Goal: Task Accomplishment & Management: Manage account settings

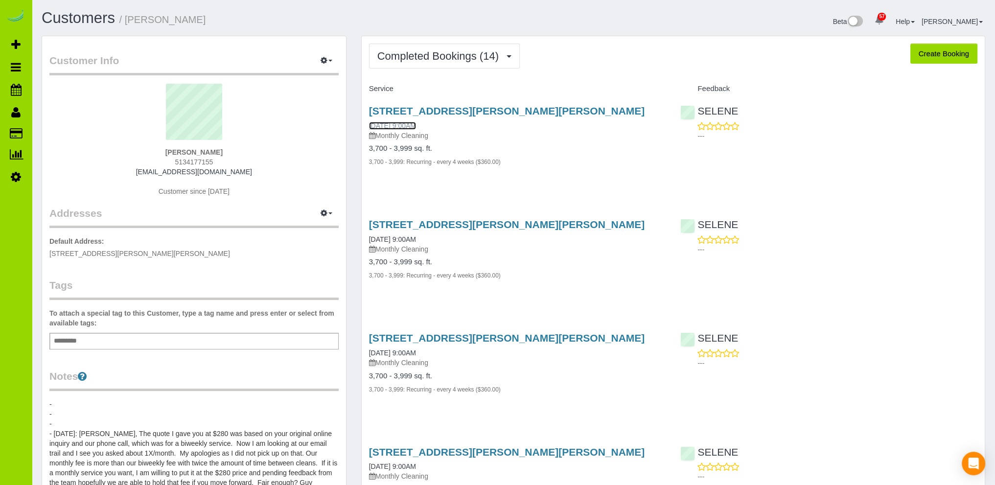
click at [416, 124] on link "08/13/2025 9:00AM" at bounding box center [392, 126] width 47 height 8
click at [928, 53] on button "Create Booking" at bounding box center [943, 54] width 67 height 21
select select "CO"
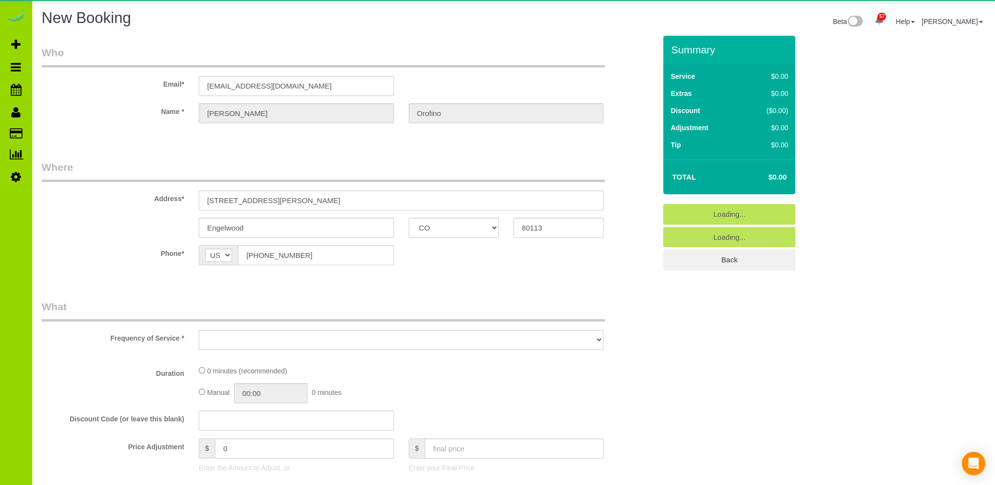
select select "string:fspay-1e9f74e3-7dd9-40ad-8f8b-a543f5294336"
select select "object:3713"
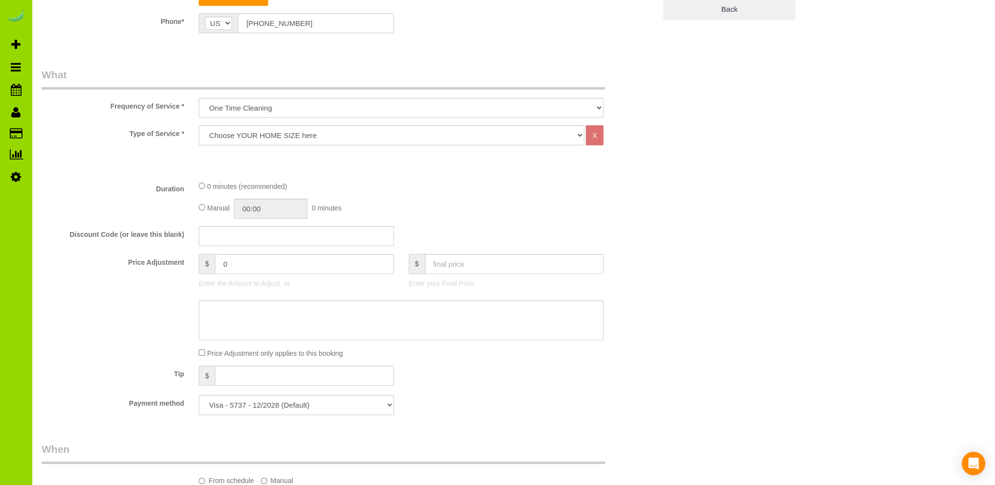
scroll to position [294, 0]
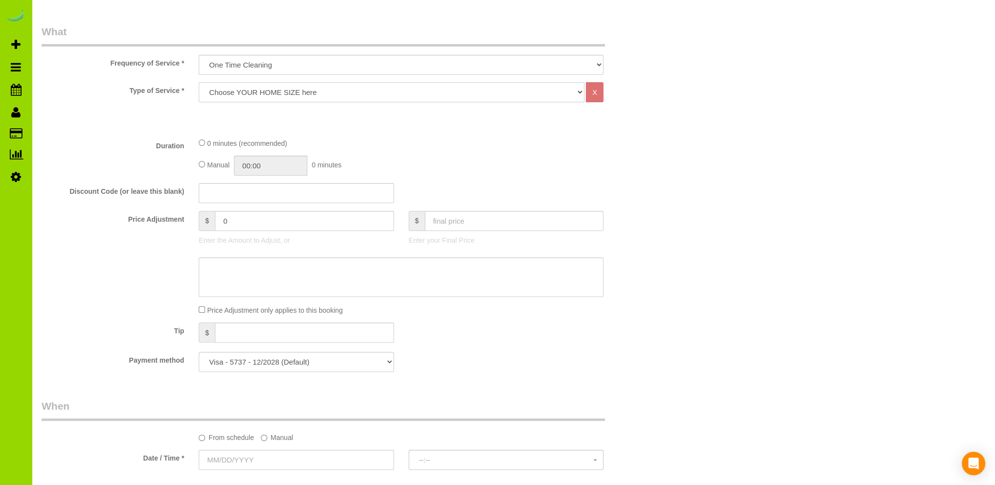
click at [262, 85] on select "Choose YOUR HOME SIZE here Hourly Cleaning 1 - 999 square feet 1,000 - 1,299 sq…" at bounding box center [392, 92] width 386 height 20
select select "44"
click at [199, 82] on select "Choose YOUR HOME SIZE here Hourly Cleaning 1 - 999 square feet 1,000 - 1,299 sq…" at bounding box center [392, 92] width 386 height 20
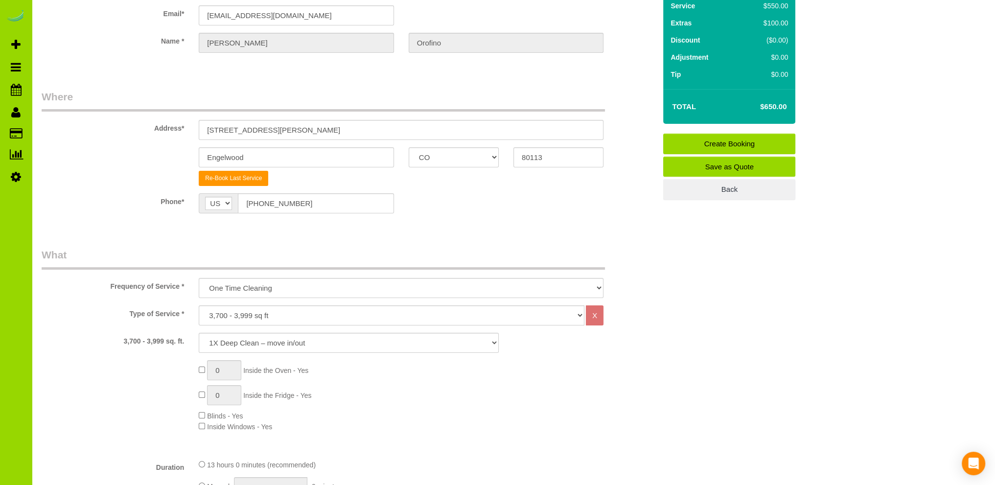
scroll to position [0, 0]
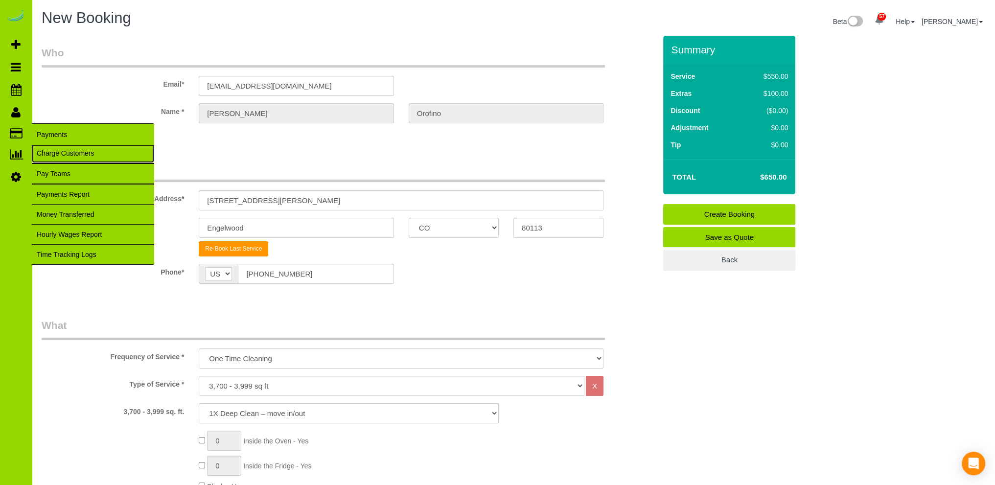
click at [51, 153] on link "Charge Customers" at bounding box center [93, 153] width 122 height 20
select select
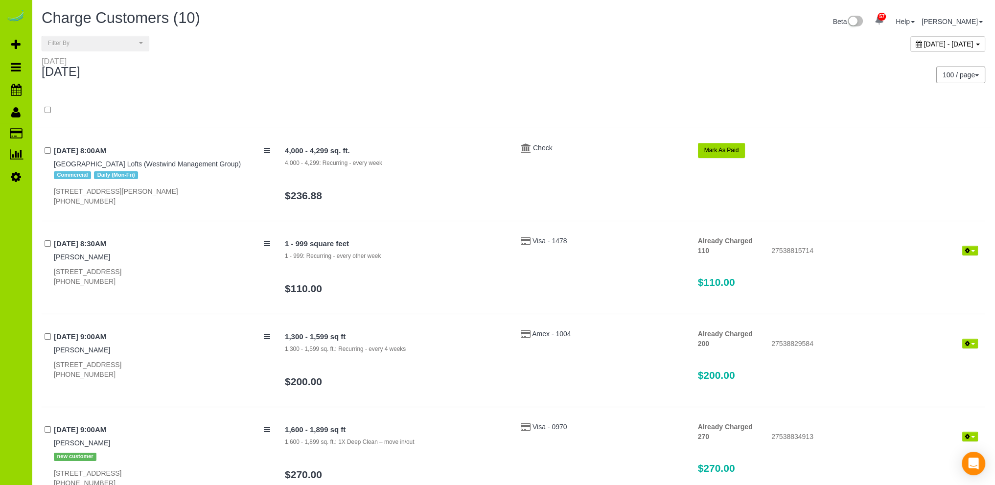
click at [924, 45] on span "September 04, 2025 - September 04, 2025" at bounding box center [948, 44] width 49 height 8
type input "**********"
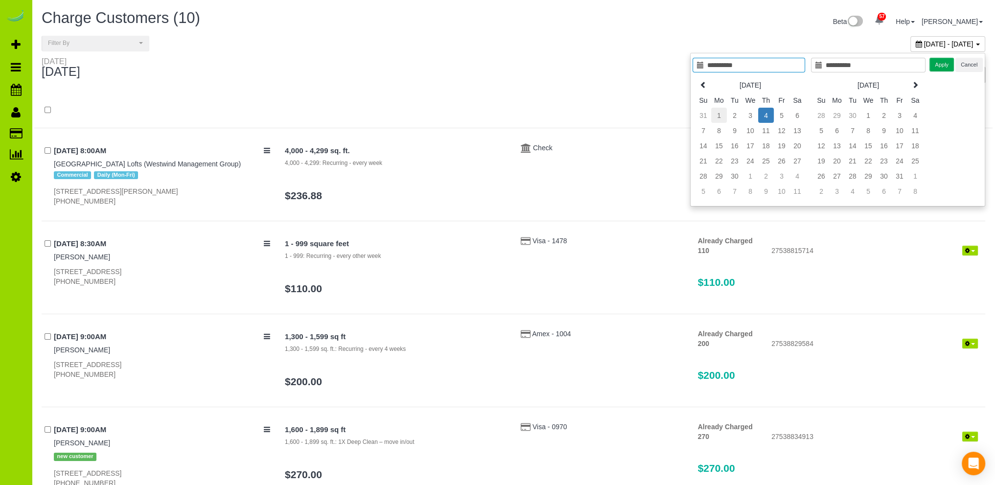
type input "**********"
click at [722, 115] on td "1" at bounding box center [719, 115] width 16 height 15
type input "**********"
click at [767, 113] on td "4" at bounding box center [766, 115] width 16 height 15
type input "**********"
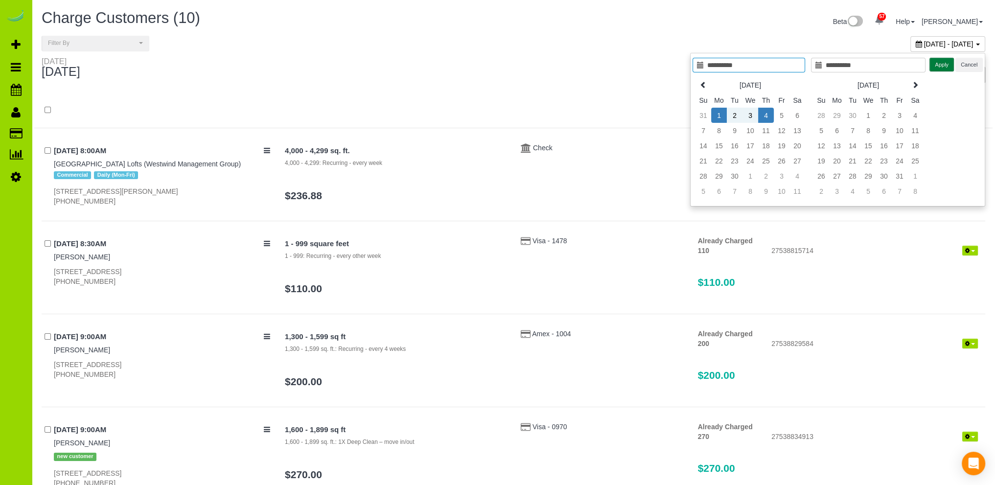
click at [942, 62] on button "Apply" at bounding box center [941, 65] width 24 height 14
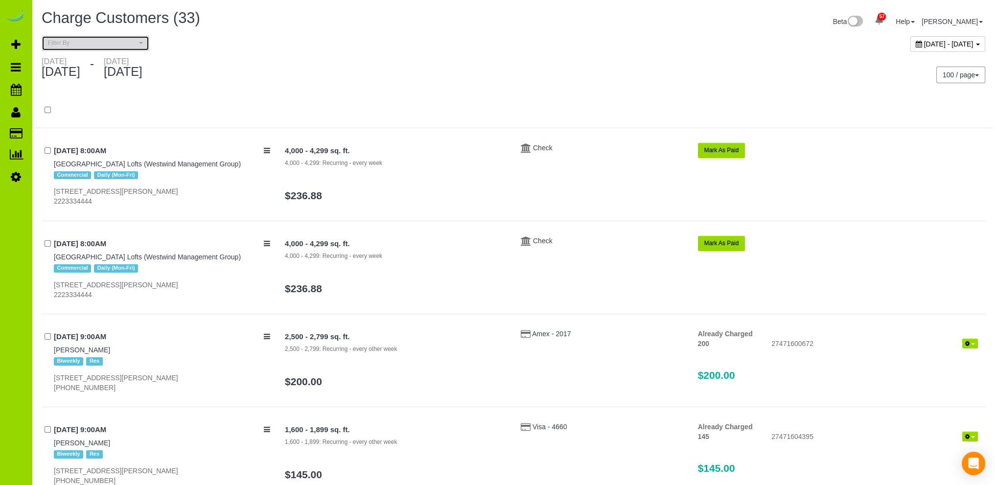
click at [100, 41] on span "Filter By" at bounding box center [92, 43] width 89 height 8
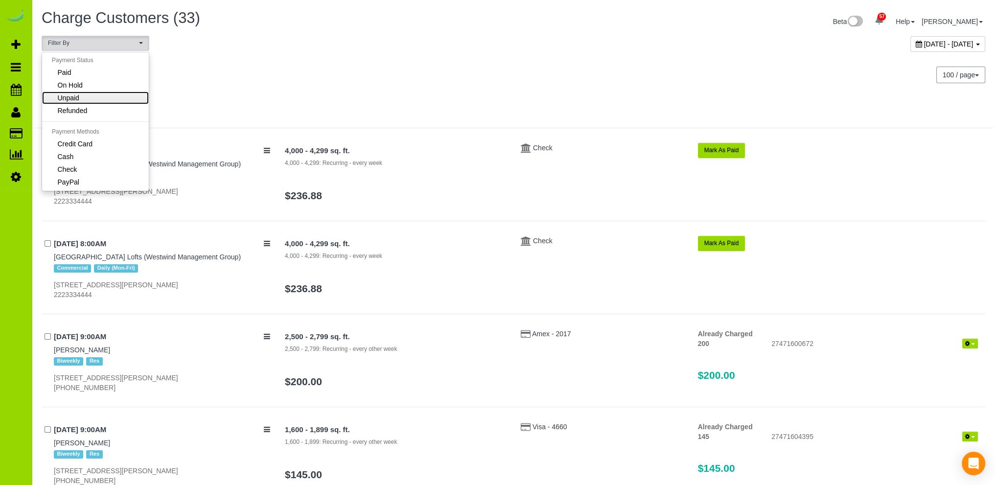
click at [81, 97] on link "Unpaid" at bounding box center [95, 98] width 107 height 13
select select "******"
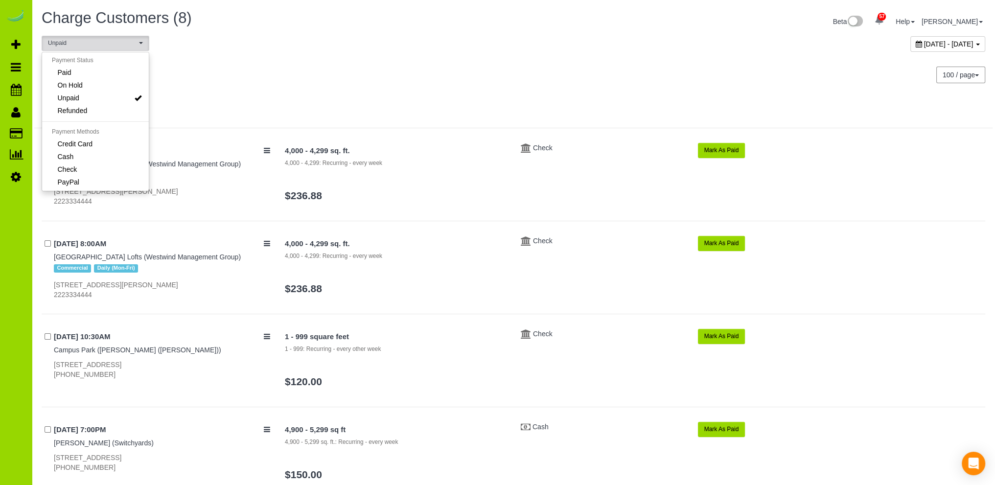
click at [411, 60] on div "Monday September 01, 2025 - Thursday September 04, 2025" at bounding box center [273, 70] width 479 height 26
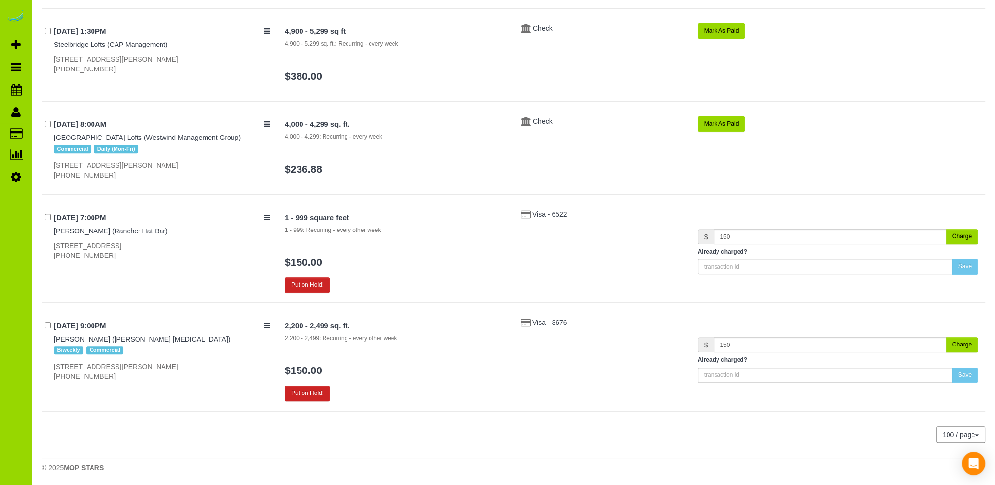
scroll to position [491, 0]
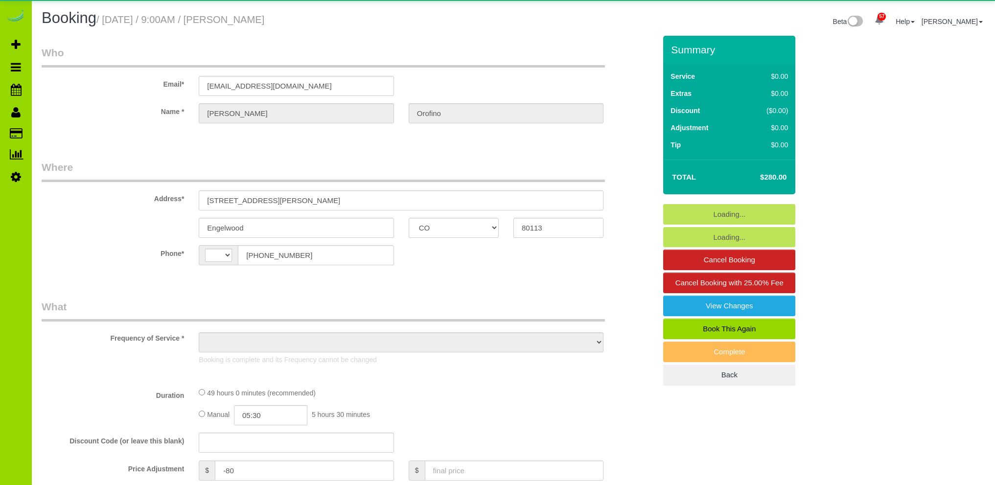
select select "CO"
select select "string:[GEOGRAPHIC_DATA]"
select select "string:fspay-1e9f74e3-7dd9-40ad-8f8b-a543f5294336"
select select "7"
select select "number:5"
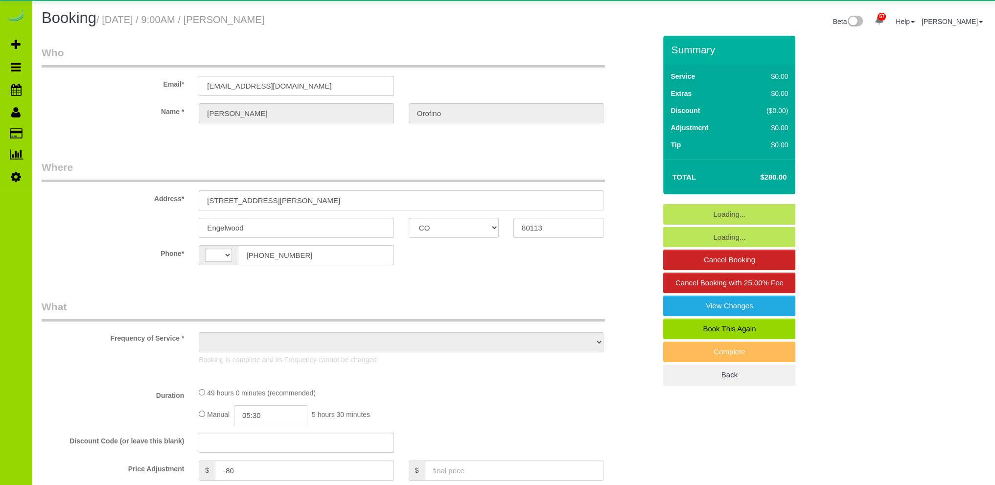
select select "number:16"
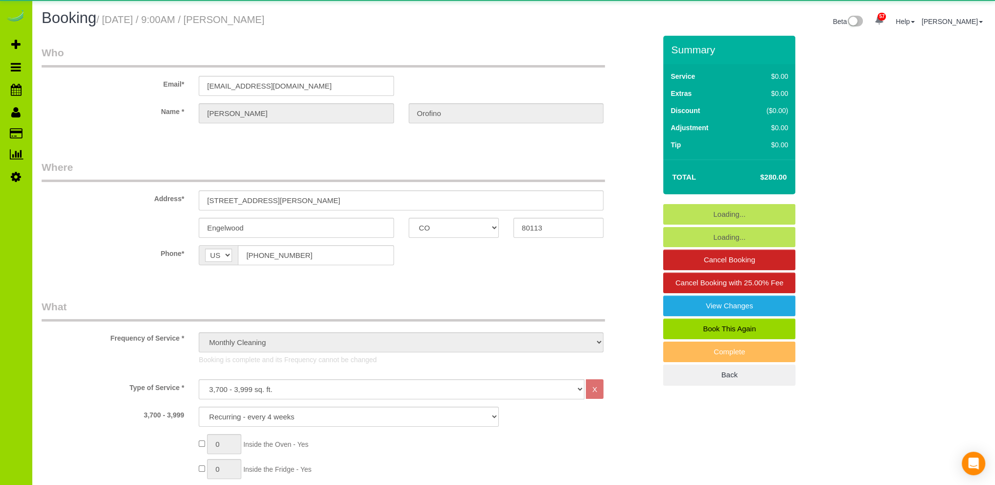
select select "object:1259"
select select "spot1"
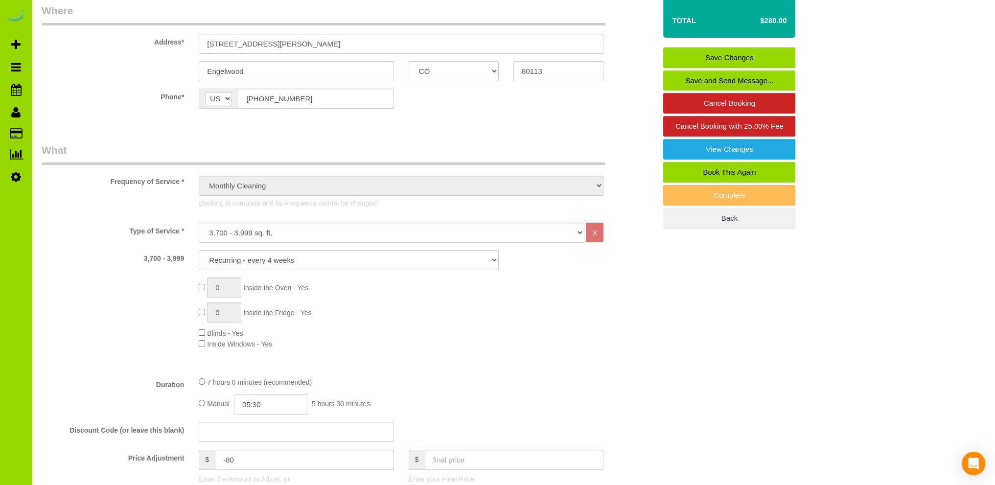
scroll to position [196, 0]
